Goal: Task Accomplishment & Management: Complete application form

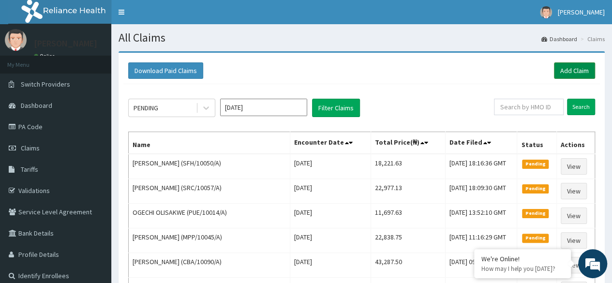
click at [570, 67] on link "Add Claim" at bounding box center [574, 70] width 41 height 16
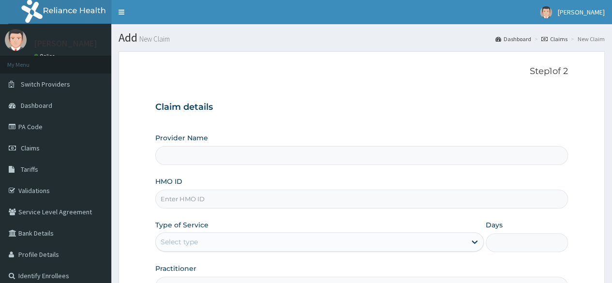
type input "Reliance Family Clinics (RFC) - [GEOGRAPHIC_DATA]"
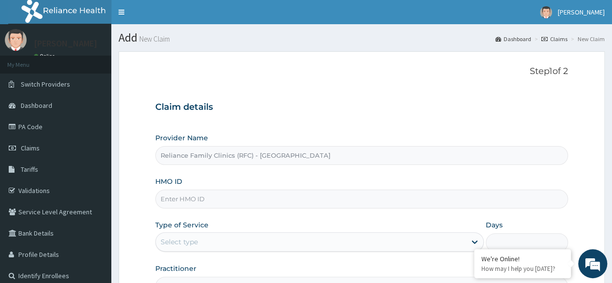
click at [205, 205] on input "HMO ID" at bounding box center [361, 199] width 413 height 19
paste input "SLH/10262/B"
type input "SLH/10262/B"
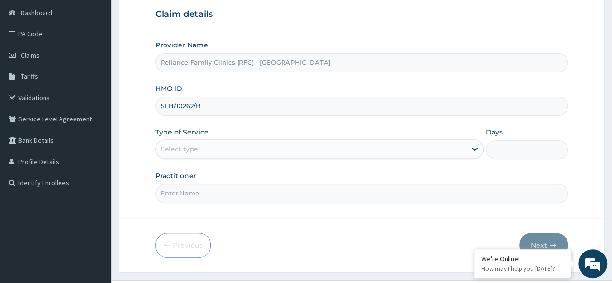
scroll to position [112, 0]
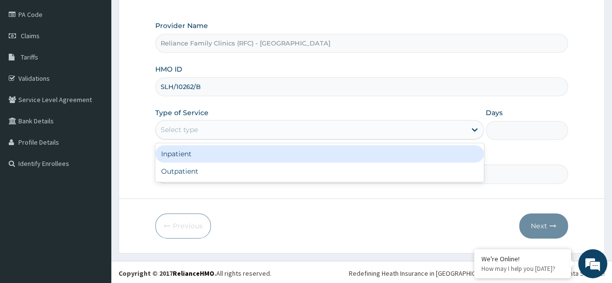
click at [262, 170] on div "Outpatient" at bounding box center [319, 171] width 329 height 17
type input "1"
click at [269, 168] on input "Practitioner" at bounding box center [361, 174] width 413 height 19
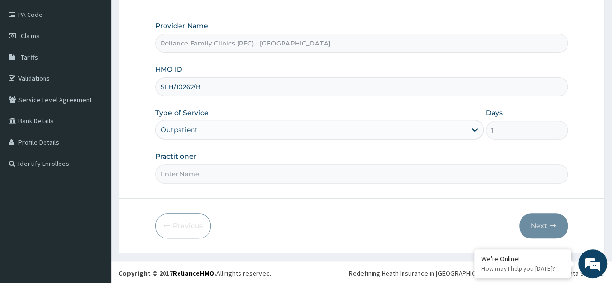
click at [314, 169] on input "Practitioner" at bounding box center [361, 174] width 413 height 19
type input "dr [PERSON_NAME]"
click at [561, 220] on button "Next" at bounding box center [543, 225] width 49 height 25
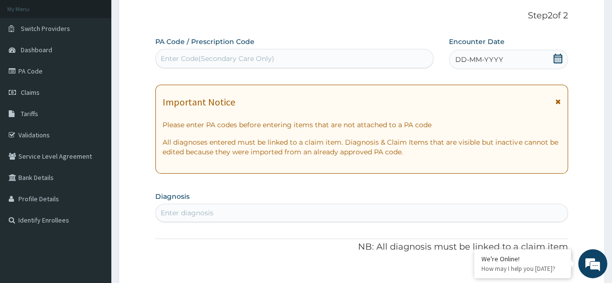
scroll to position [44, 0]
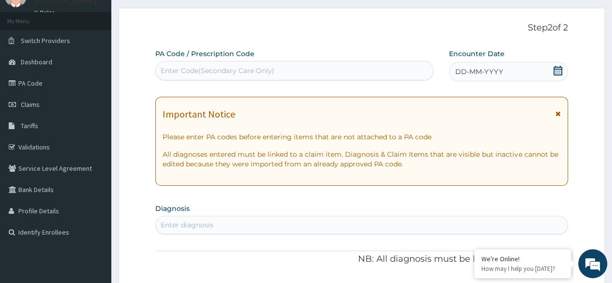
click at [512, 73] on div "DD-MM-YYYY" at bounding box center [508, 71] width 119 height 19
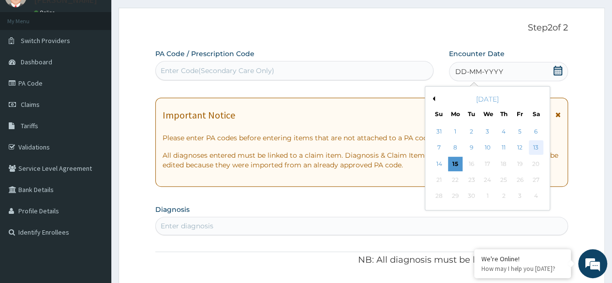
click at [536, 149] on div "13" at bounding box center [535, 148] width 15 height 15
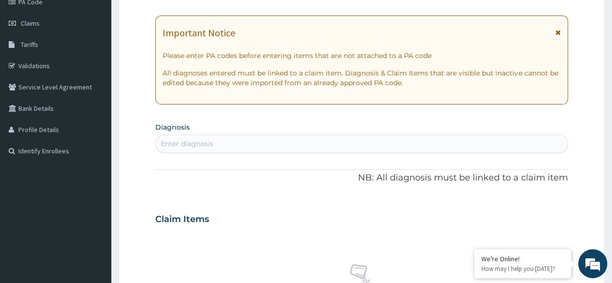
scroll to position [129, 0]
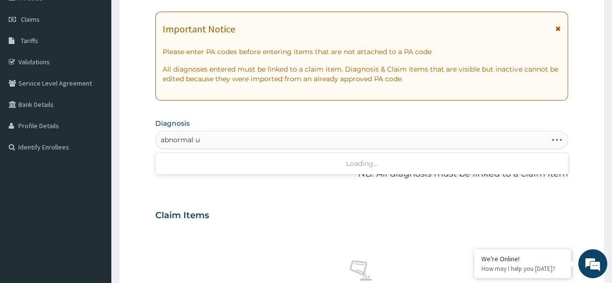
type input "abnormal ut"
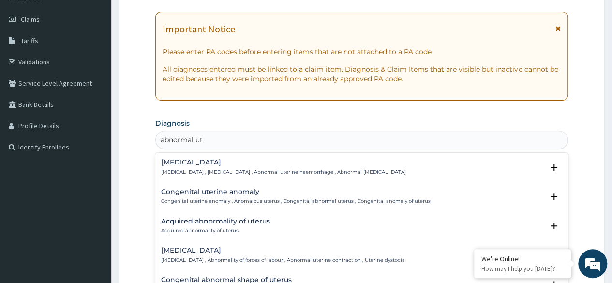
click at [243, 167] on div "[MEDICAL_DATA] [MEDICAL_DATA] , [MEDICAL_DATA] , Abnormal uterine haemorrhage ,…" at bounding box center [283, 167] width 245 height 17
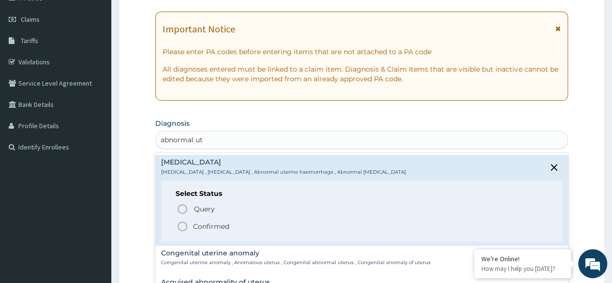
click at [232, 226] on span "Confirmed" at bounding box center [362, 227] width 371 height 12
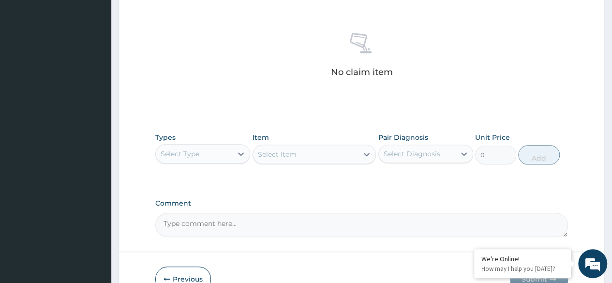
scroll to position [413, 0]
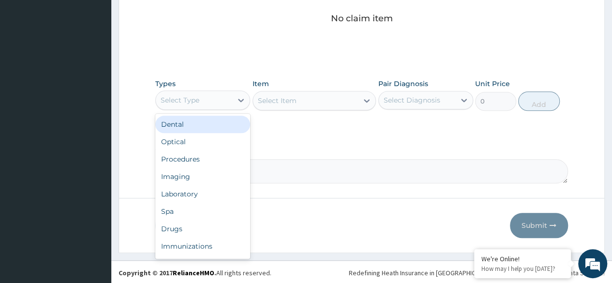
click at [224, 159] on div "Procedures" at bounding box center [202, 158] width 95 height 17
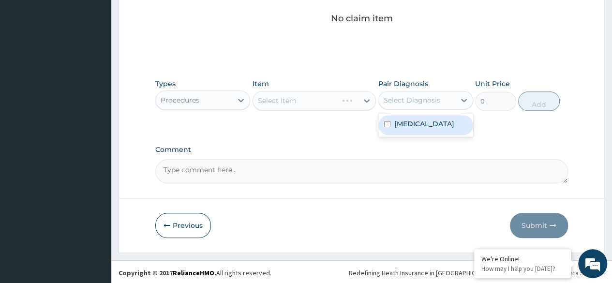
click at [416, 127] on label "[MEDICAL_DATA]" at bounding box center [424, 124] width 60 height 10
checkbox input "true"
click at [330, 103] on div "Select Item" at bounding box center [315, 100] width 124 height 19
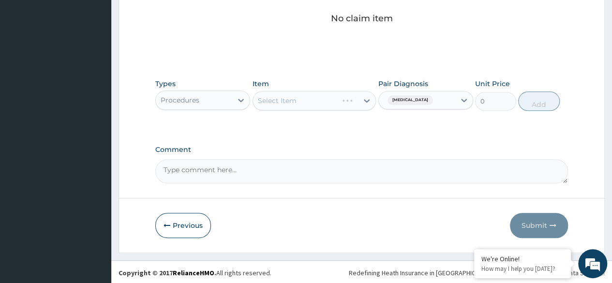
click at [334, 103] on div "Select Item" at bounding box center [315, 100] width 124 height 19
click at [307, 104] on div "Select Item" at bounding box center [315, 100] width 124 height 19
click at [347, 152] on div "Comment" at bounding box center [361, 165] width 413 height 38
click at [182, 231] on button "Previous" at bounding box center [183, 225] width 56 height 25
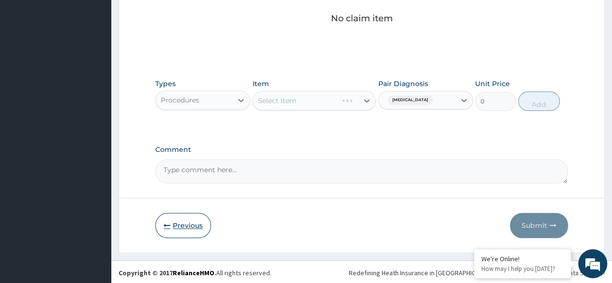
scroll to position [112, 0]
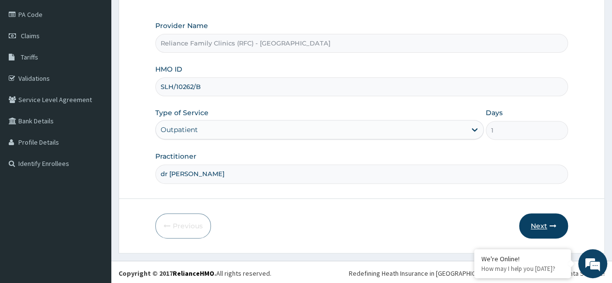
click at [541, 222] on button "Next" at bounding box center [543, 225] width 49 height 25
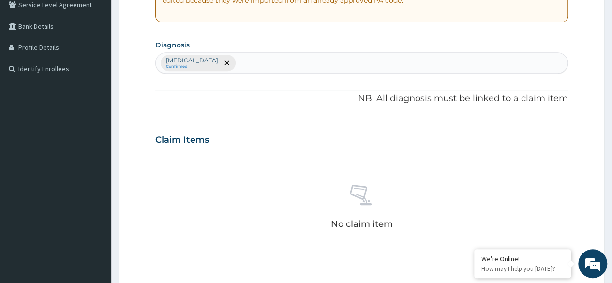
scroll to position [413, 0]
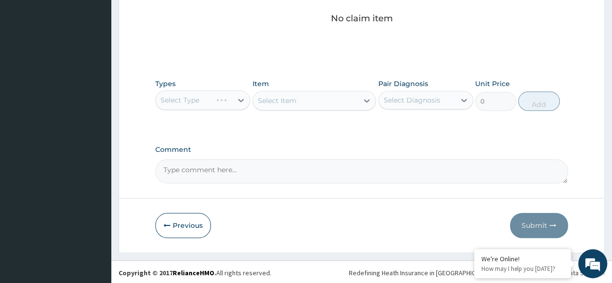
click at [314, 110] on div "Types Select Type Item Select Item Pair Diagnosis Select Diagnosis Unit Price 0…" at bounding box center [361, 95] width 413 height 42
click at [186, 229] on button "Previous" at bounding box center [183, 225] width 56 height 25
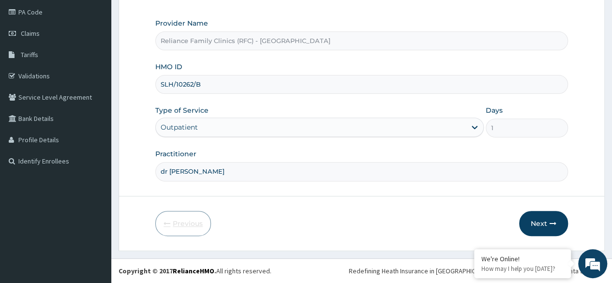
scroll to position [112, 0]
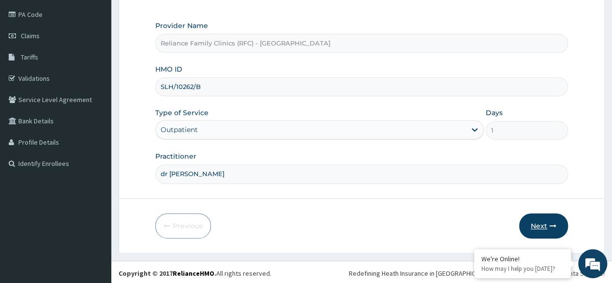
click at [553, 215] on button "Next" at bounding box center [543, 225] width 49 height 25
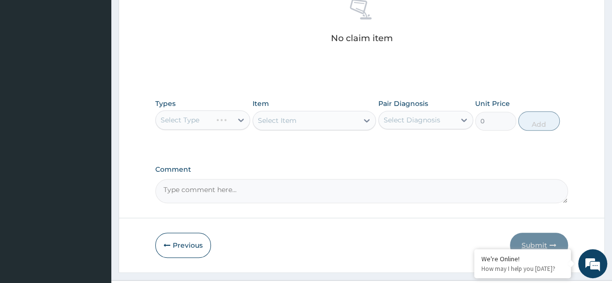
scroll to position [413, 0]
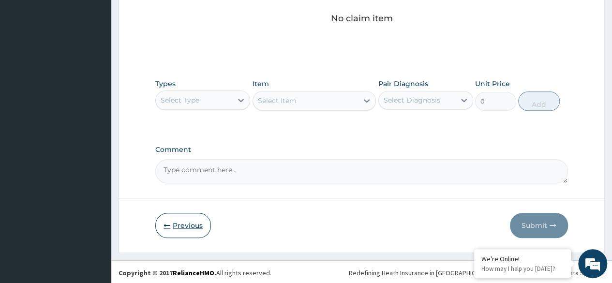
click at [196, 223] on button "Previous" at bounding box center [183, 225] width 56 height 25
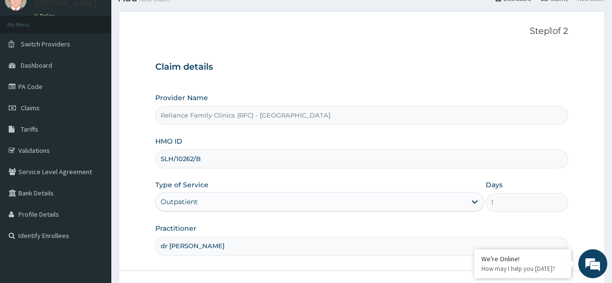
scroll to position [21, 0]
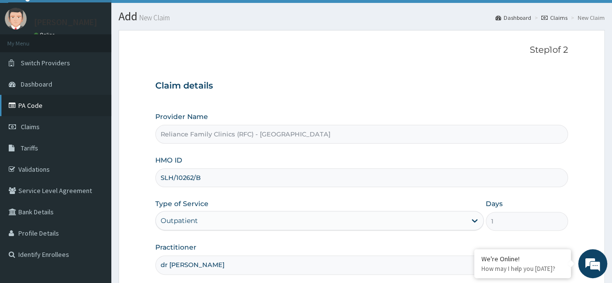
click at [32, 110] on link "PA Code" at bounding box center [55, 105] width 111 height 21
